Goal: Information Seeking & Learning: Learn about a topic

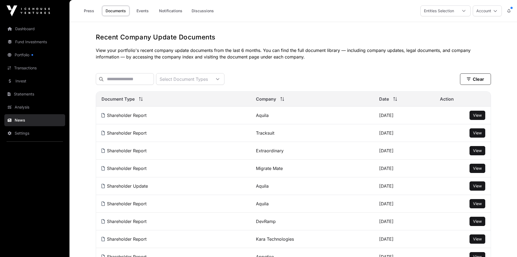
click at [25, 55] on link "Portfolio" at bounding box center [34, 55] width 61 height 12
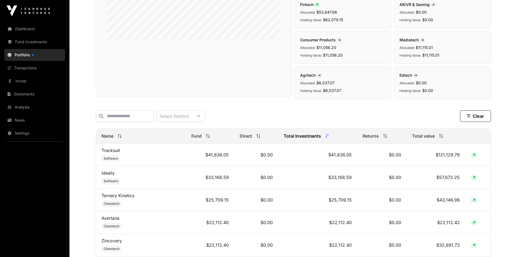
scroll to position [136, 0]
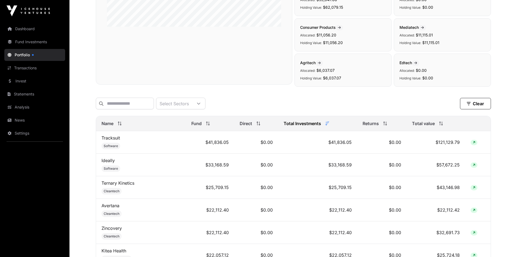
click at [33, 78] on link "Invest" at bounding box center [34, 81] width 61 height 12
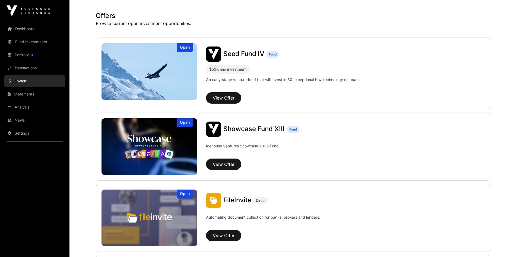
scroll to position [109, 0]
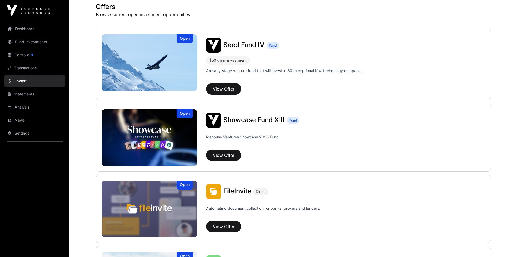
click at [26, 30] on link "Dashboard" at bounding box center [34, 29] width 61 height 12
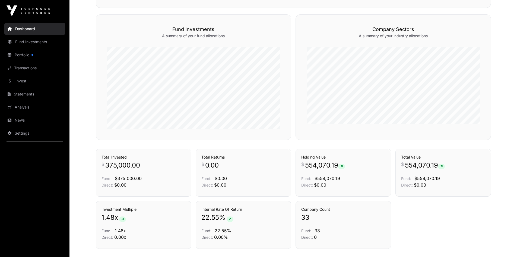
scroll to position [326, 0]
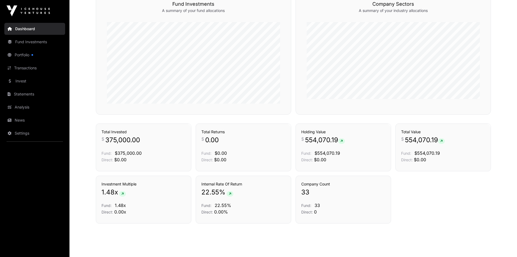
click at [329, 143] on span "554,070.19" at bounding box center [325, 140] width 40 height 9
click at [371, 117] on link "Holdings" at bounding box center [377, 113] width 15 height 5
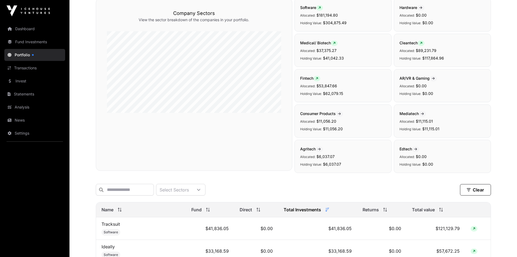
scroll to position [109, 0]
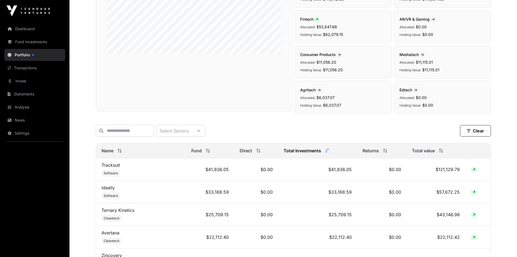
click at [156, 168] on td "Tracksuit Software" at bounding box center [141, 169] width 90 height 23
click at [200, 178] on td "$41,836.05" at bounding box center [210, 169] width 48 height 23
click at [108, 168] on link "Tracksuit" at bounding box center [111, 164] width 18 height 5
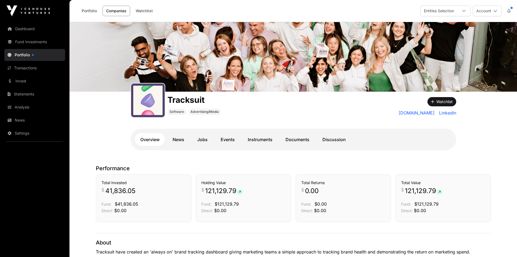
click at [180, 140] on link "News" at bounding box center [178, 139] width 23 height 13
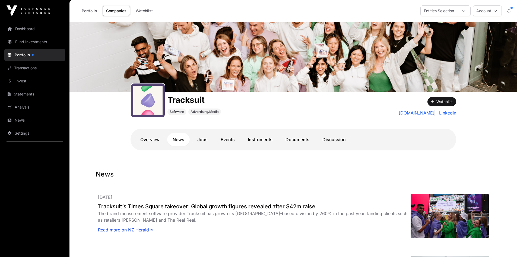
click at [202, 140] on link "Jobs" at bounding box center [202, 139] width 21 height 13
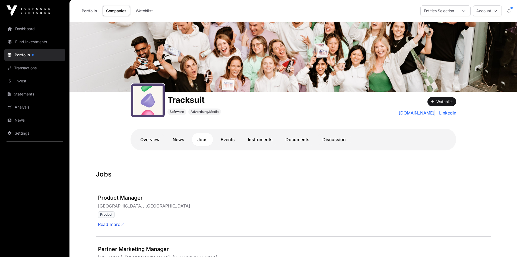
click at [232, 142] on link "Events" at bounding box center [227, 139] width 25 height 13
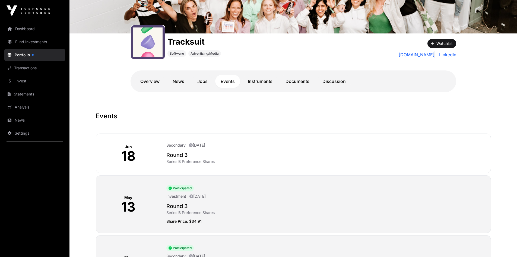
scroll to position [52, 0]
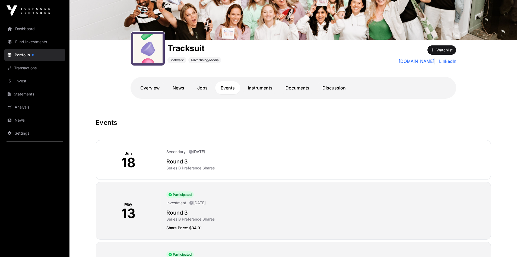
click at [260, 87] on link "Instruments" at bounding box center [261, 87] width 36 height 13
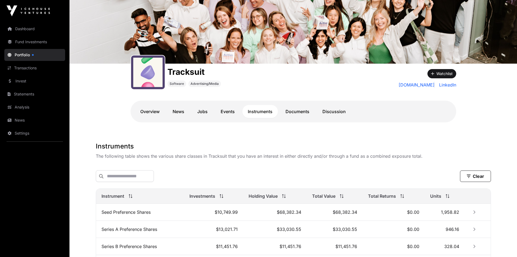
scroll to position [26, 0]
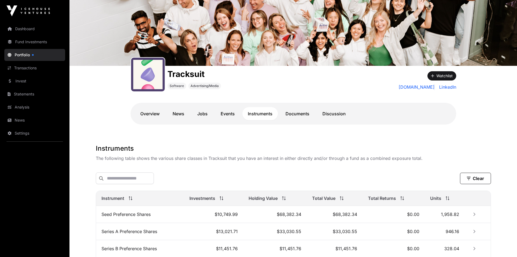
click at [294, 112] on link "Documents" at bounding box center [297, 113] width 35 height 13
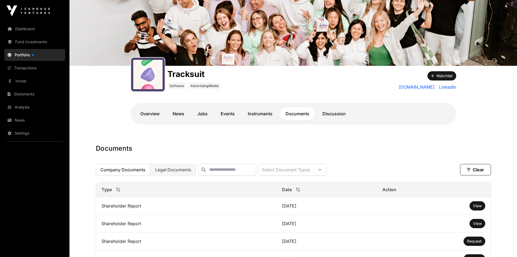
click at [215, 212] on td "Shareholder Report" at bounding box center [186, 206] width 181 height 18
click at [481, 208] on span "View" at bounding box center [477, 205] width 9 height 5
click at [329, 109] on link "Discussion" at bounding box center [334, 113] width 34 height 13
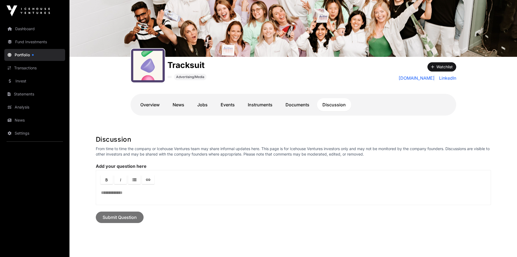
scroll to position [68, 0]
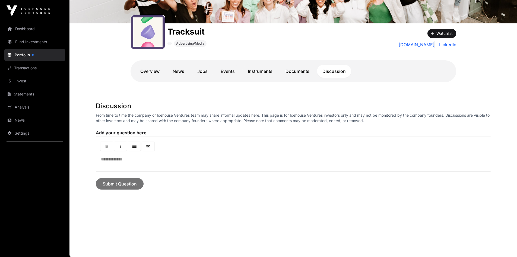
click at [26, 54] on link "Portfolio" at bounding box center [34, 55] width 61 height 12
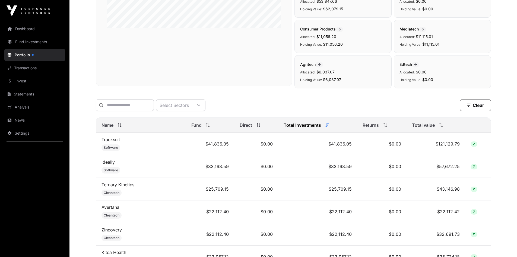
scroll to position [136, 0]
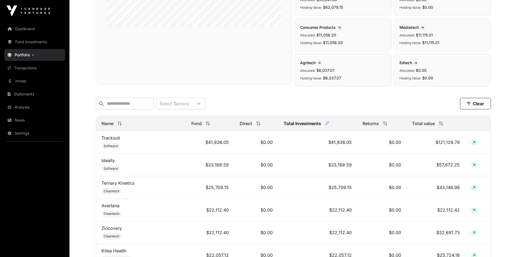
click at [123, 186] on link "Ternary Kinetics" at bounding box center [118, 182] width 33 height 5
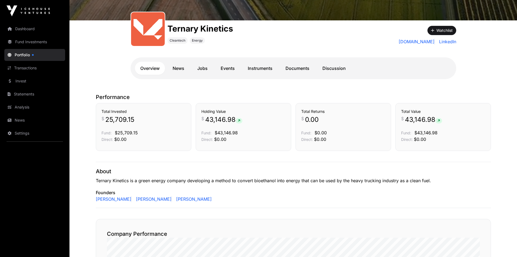
scroll to position [69, 0]
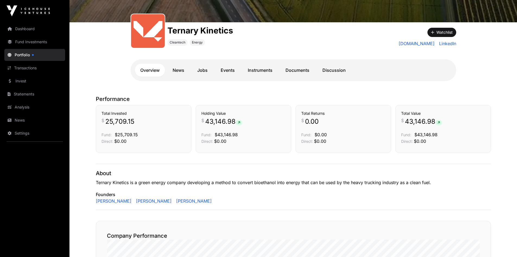
click at [184, 69] on link "News" at bounding box center [178, 70] width 23 height 13
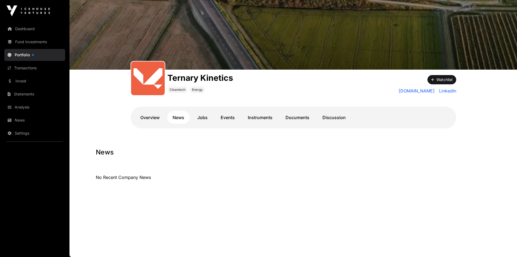
scroll to position [22, 0]
click at [204, 120] on link "Jobs" at bounding box center [202, 117] width 21 height 13
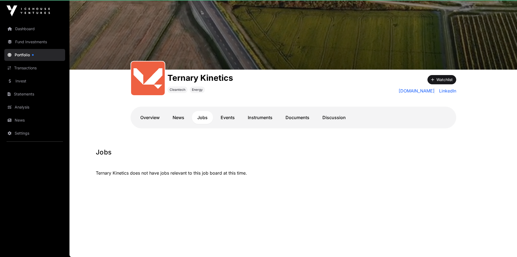
click at [227, 118] on link "Events" at bounding box center [227, 117] width 25 height 13
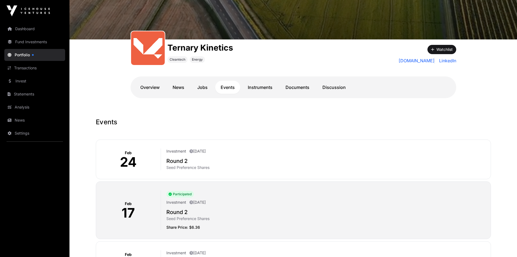
scroll to position [76, 0]
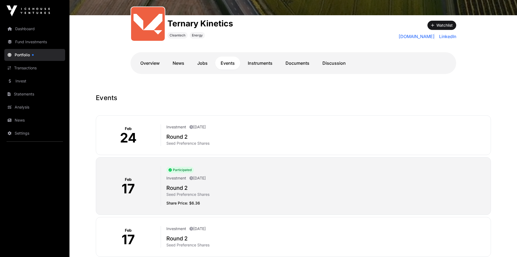
click at [261, 65] on link "Instruments" at bounding box center [261, 63] width 36 height 13
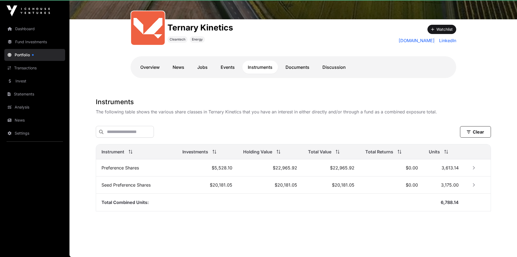
scroll to position [73, 0]
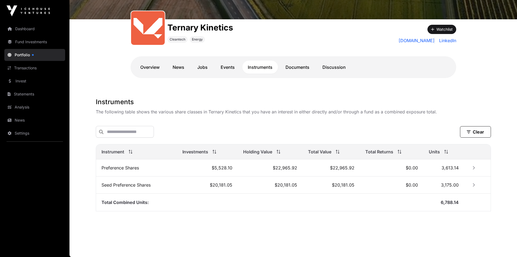
click at [234, 65] on link "Events" at bounding box center [227, 67] width 25 height 13
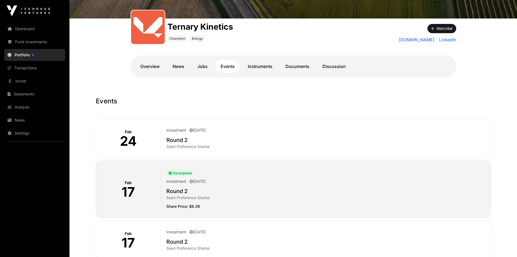
click at [258, 66] on link "Instruments" at bounding box center [261, 66] width 36 height 13
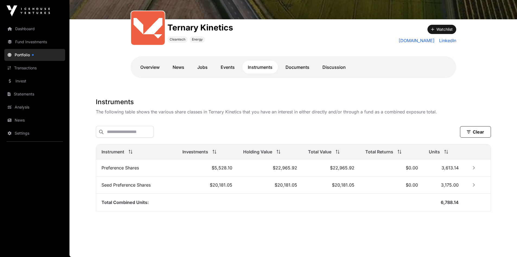
click at [290, 66] on link "Documents" at bounding box center [297, 67] width 35 height 13
click at [300, 65] on link "Documents" at bounding box center [297, 67] width 35 height 13
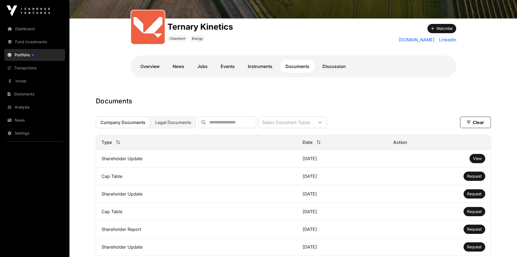
click at [473, 178] on span "Request" at bounding box center [475, 176] width 15 height 5
click at [480, 161] on span "View" at bounding box center [477, 158] width 9 height 5
click at [23, 52] on link "Portfolio" at bounding box center [34, 55] width 61 height 12
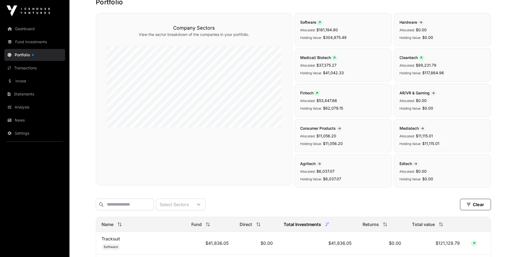
scroll to position [163, 0]
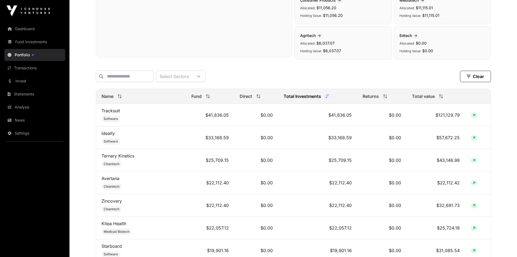
click at [112, 136] on link "Ideally" at bounding box center [108, 132] width 13 height 5
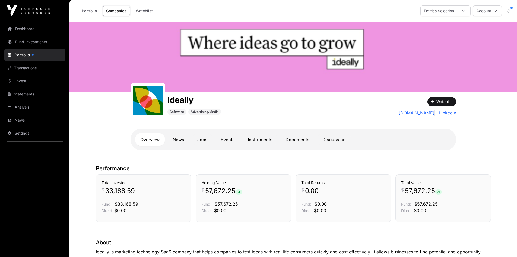
click at [222, 137] on link "Events" at bounding box center [227, 139] width 25 height 13
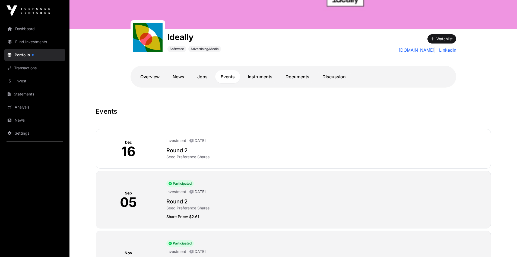
scroll to position [109, 0]
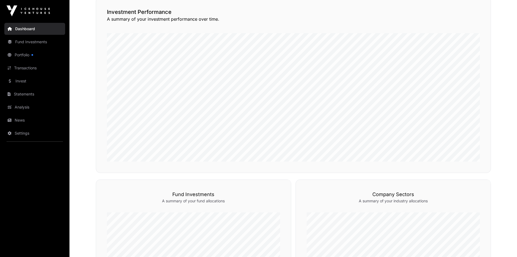
scroll to position [81, 0]
